Goal: Information Seeking & Learning: Learn about a topic

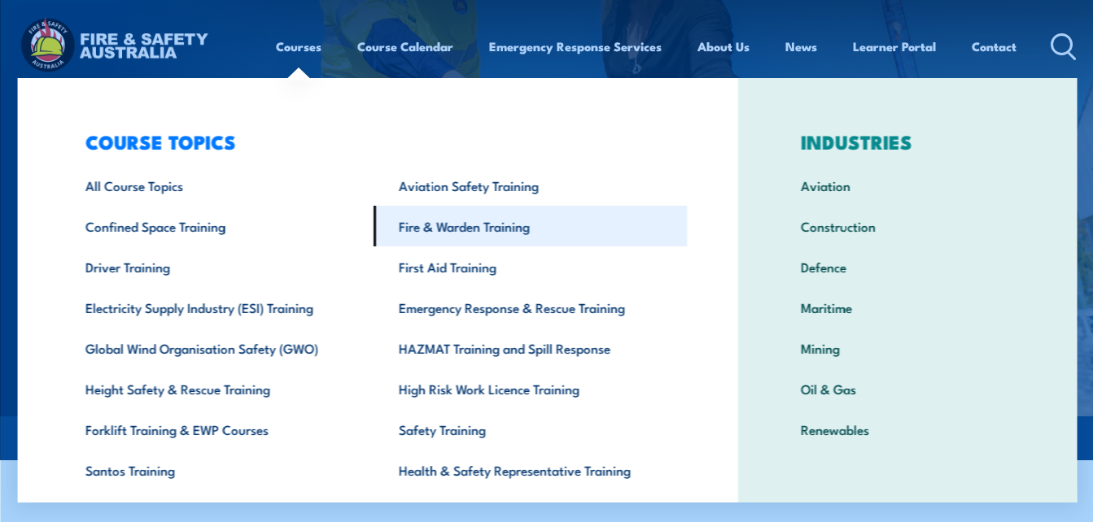
click at [439, 229] on link "Fire & Warden Training" at bounding box center [529, 226] width 313 height 41
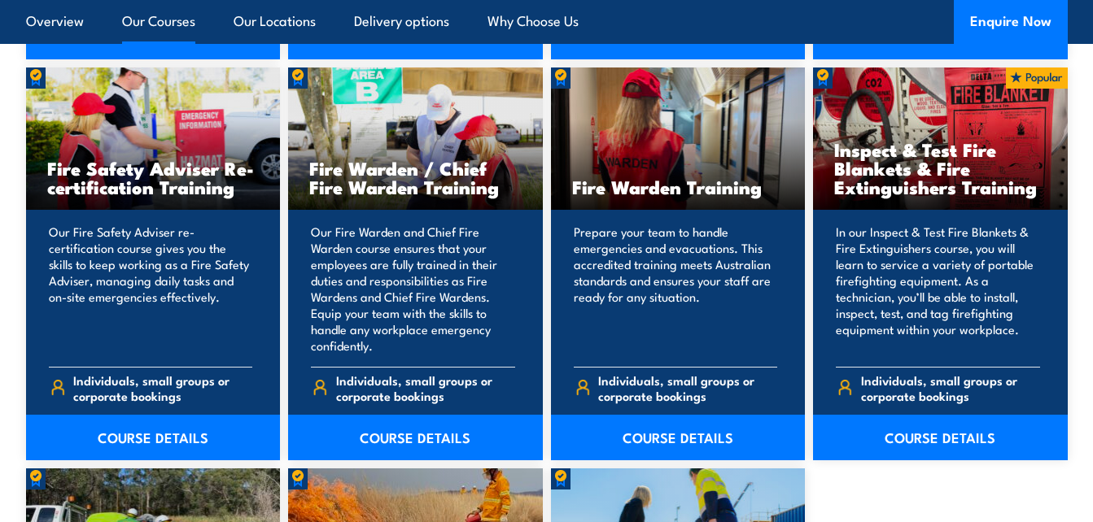
scroll to position [2083, 0]
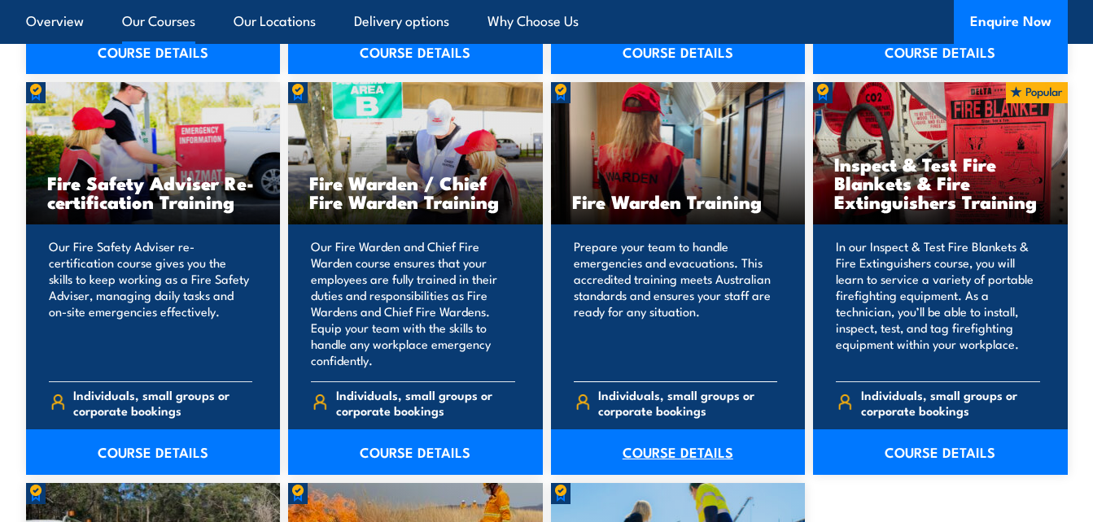
click at [693, 454] on link "COURSE DETAILS" at bounding box center [678, 453] width 255 height 46
